Goal: Information Seeking & Learning: Find specific fact

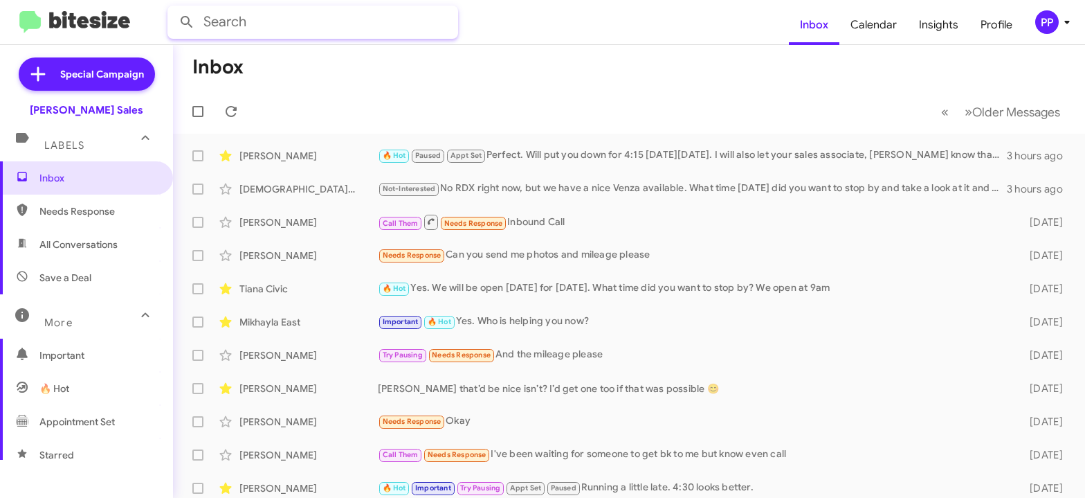
click at [257, 24] on input "text" at bounding box center [312, 22] width 291 height 33
click at [173, 8] on button at bounding box center [187, 22] width 28 height 28
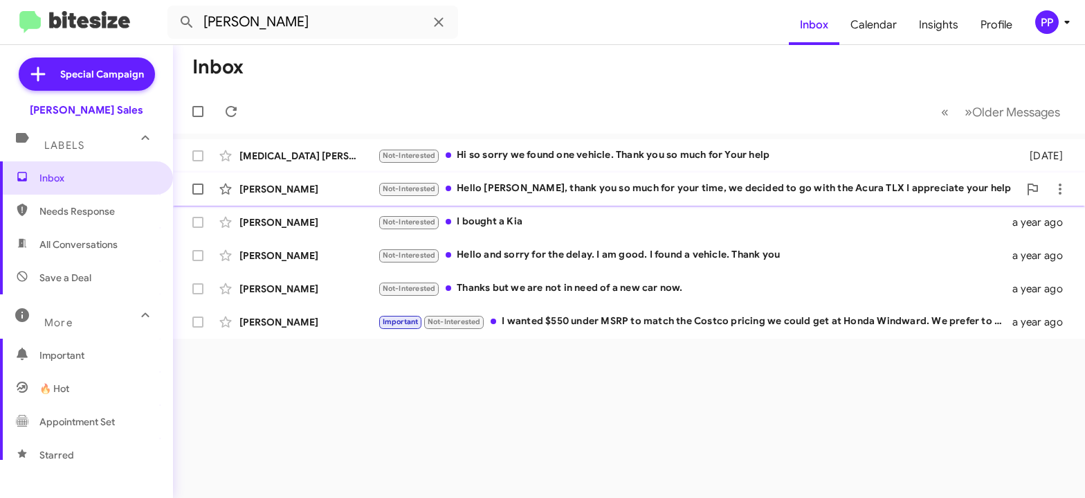
click at [765, 185] on div "Not-Interested Hello [PERSON_NAME], thank you so much for your time, we decided…" at bounding box center [698, 189] width 641 height 16
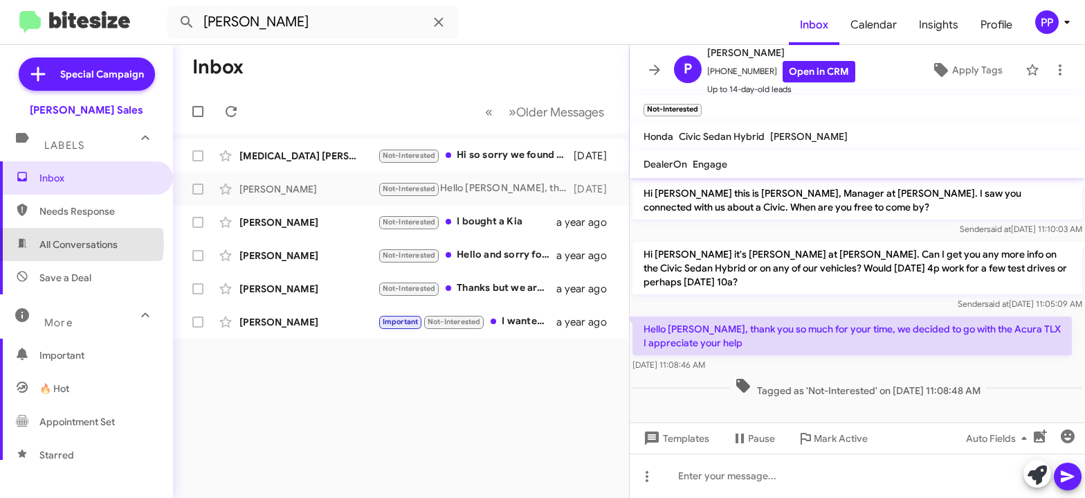
click at [69, 242] on span "All Conversations" at bounding box center [78, 244] width 78 height 14
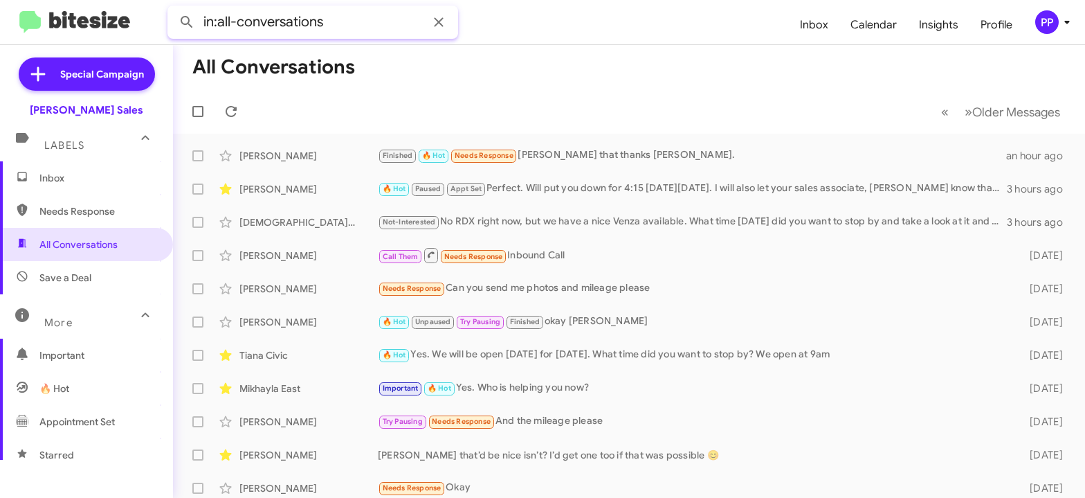
drag, startPoint x: 353, startPoint y: 25, endPoint x: -8, endPoint y: 33, distance: 360.6
click at [167, 33] on input "in:all-conversations" at bounding box center [312, 22] width 291 height 33
click at [173, 8] on button at bounding box center [187, 22] width 28 height 28
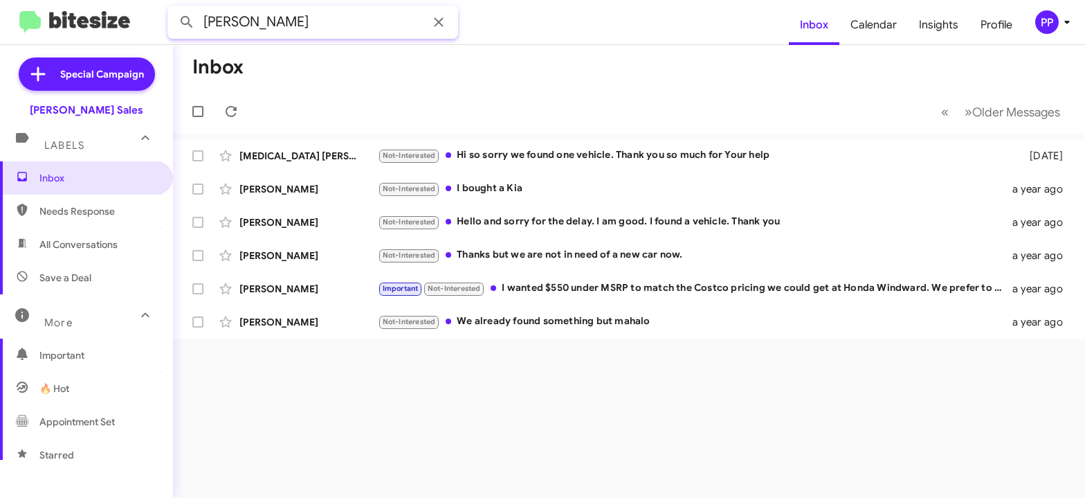
drag, startPoint x: 264, startPoint y: 24, endPoint x: 72, endPoint y: 2, distance: 193.0
click at [167, 6] on input "[PERSON_NAME]" at bounding box center [312, 22] width 291 height 33
type input "8084453163"
click at [173, 8] on button at bounding box center [187, 22] width 28 height 28
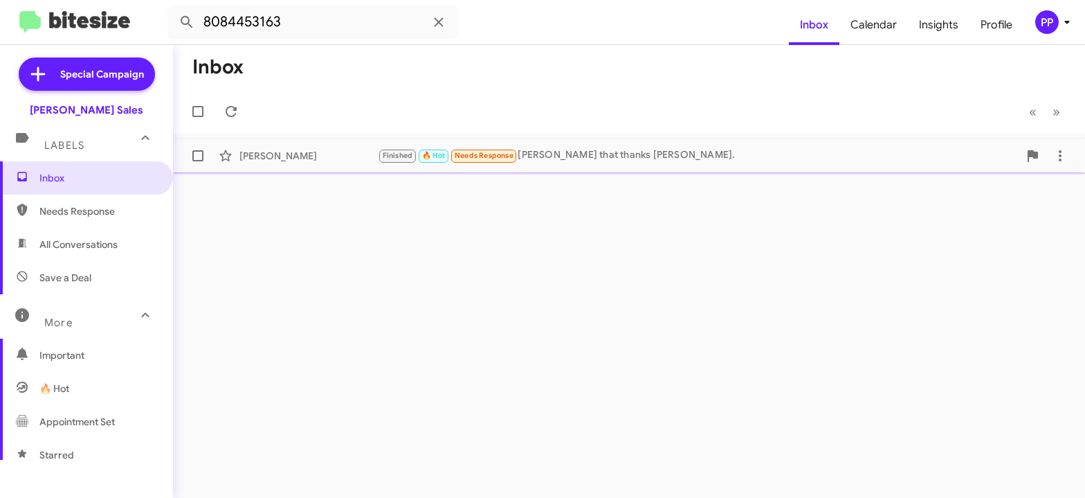
click at [273, 156] on div "[PERSON_NAME]" at bounding box center [308, 156] width 138 height 14
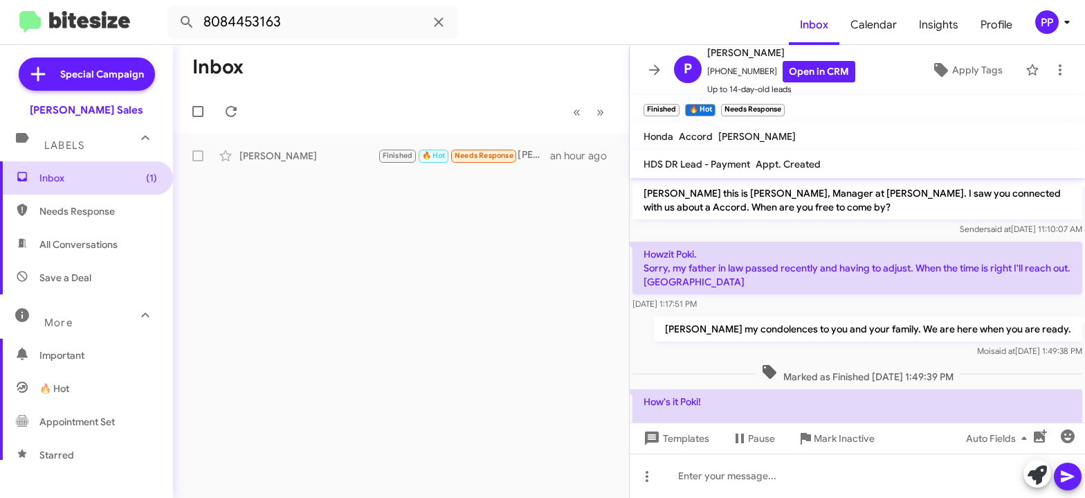
click at [53, 178] on span "Inbox (1)" at bounding box center [98, 178] width 118 height 14
